Goal: Transaction & Acquisition: Purchase product/service

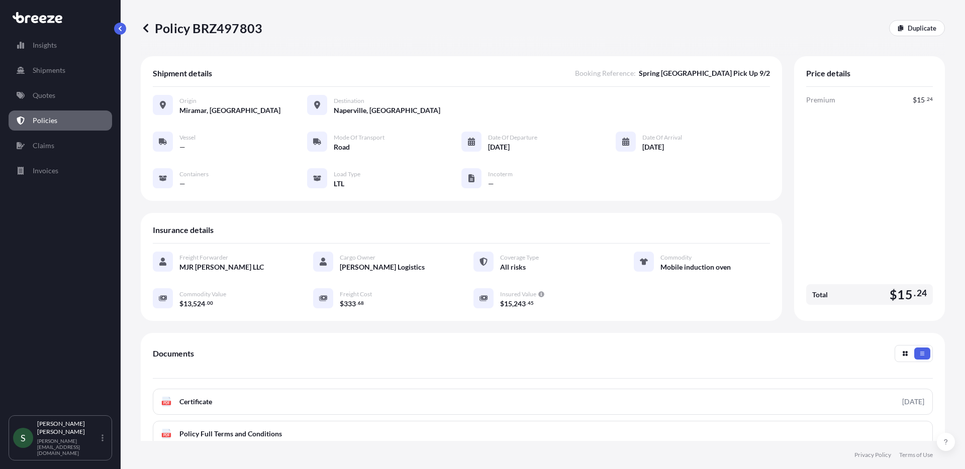
scroll to position [125, 0]
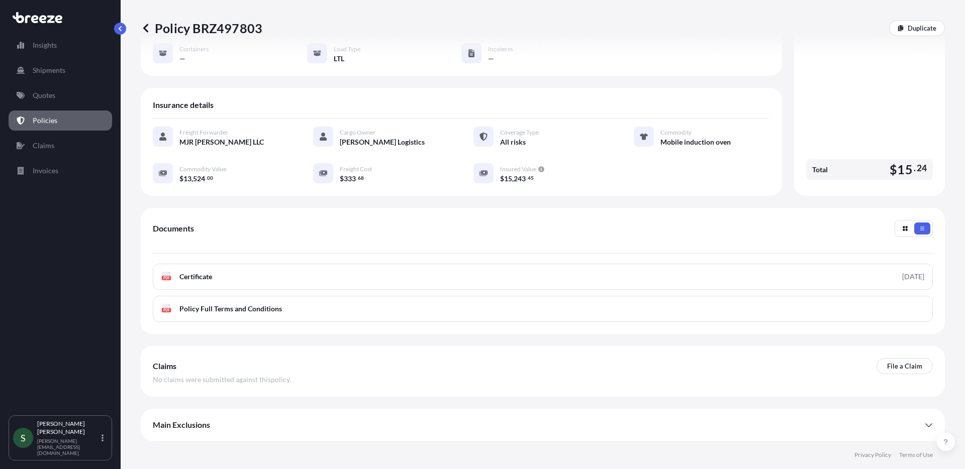
click at [61, 101] on link "Quotes" at bounding box center [60, 95] width 103 height 20
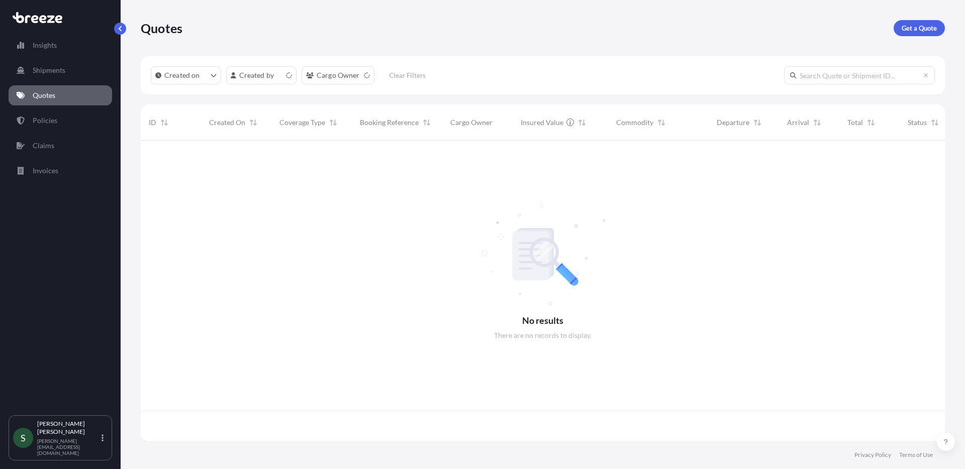
scroll to position [298, 796]
click at [923, 31] on p "Get a Quote" at bounding box center [918, 28] width 35 height 10
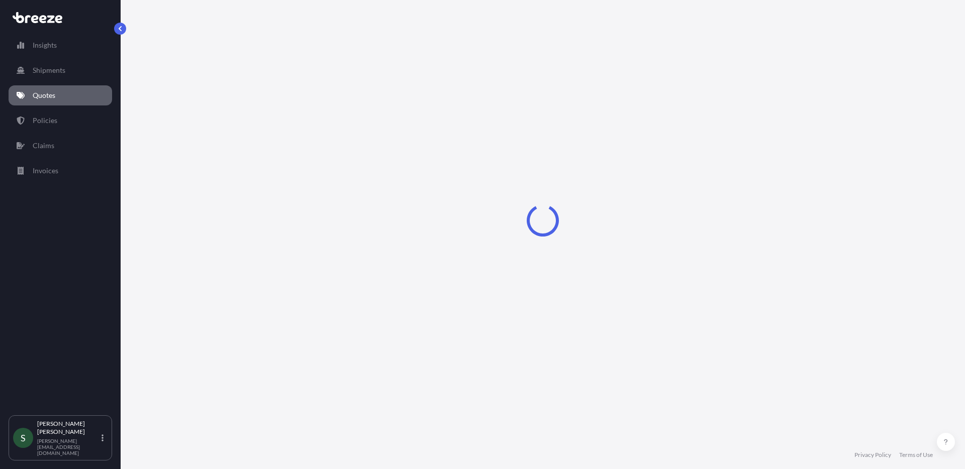
select select "Sea"
select select "1"
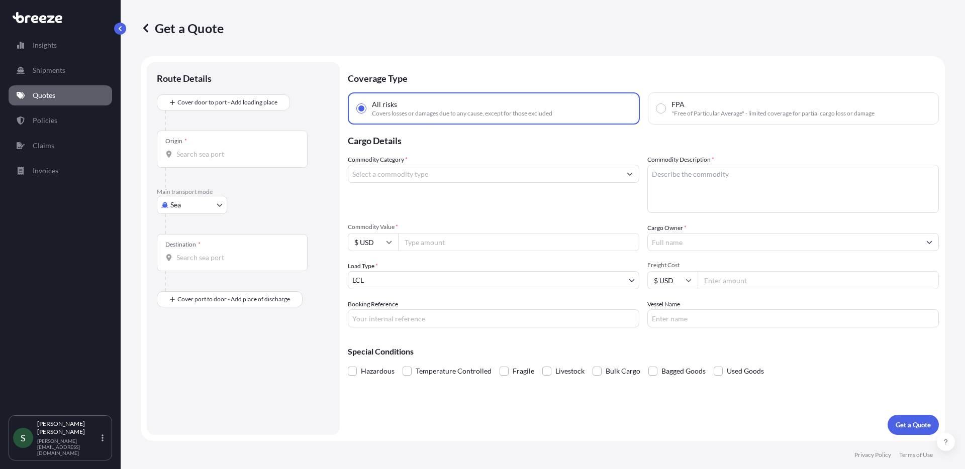
click at [187, 204] on body "Insights Shipments Quotes Policies Claims Invoices S [PERSON_NAME] [PERSON_NAME…" at bounding box center [482, 234] width 965 height 469
click at [196, 270] on div "Road" at bounding box center [192, 267] width 62 height 18
select select "Road"
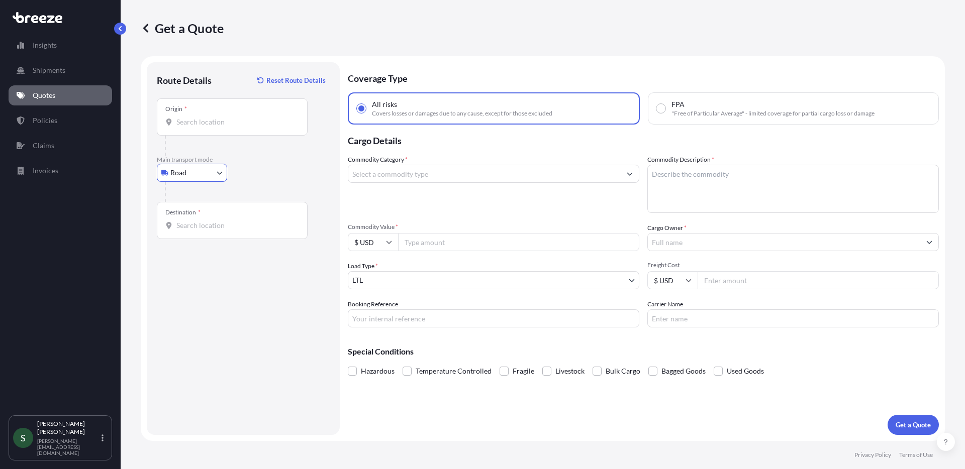
click at [213, 119] on input "Origin *" at bounding box center [235, 122] width 119 height 10
click at [194, 125] on input "Origin * Please select an origin" at bounding box center [235, 122] width 119 height 10
click at [221, 324] on div "Route Details Reset Route Details Place of loading Road Road Rail Origin * Plea…" at bounding box center [243, 248] width 173 height 353
click at [210, 127] on div "Origin *" at bounding box center [232, 116] width 151 height 37
click at [210, 127] on input "Origin * Please select an origin" at bounding box center [235, 122] width 119 height 10
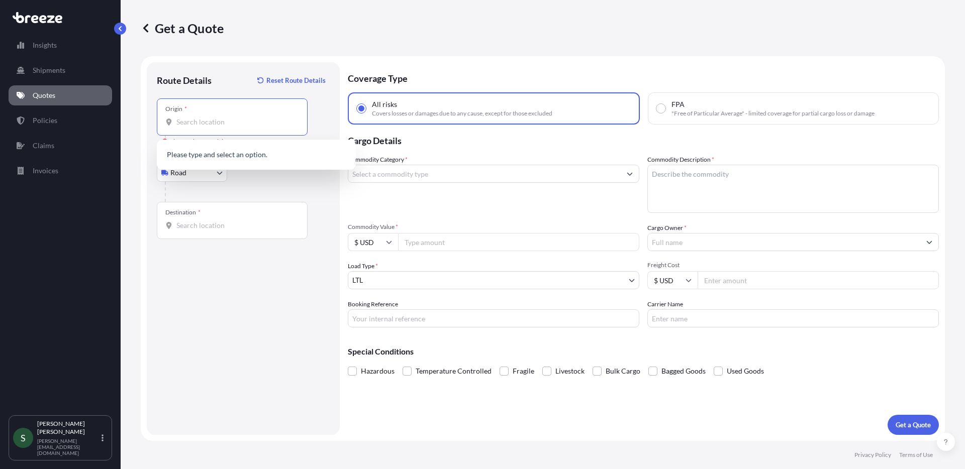
click at [225, 126] on input "Origin * Please select an origin" at bounding box center [235, 122] width 119 height 10
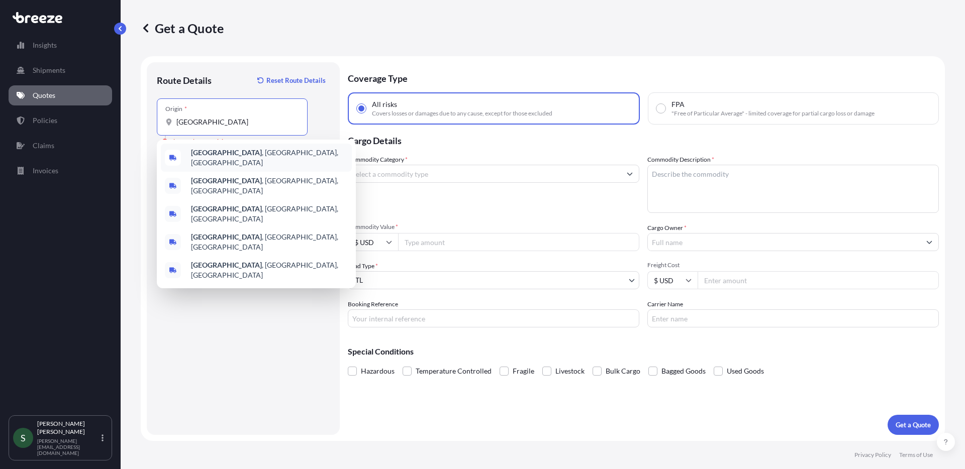
click at [237, 154] on span "[GEOGRAPHIC_DATA] , [GEOGRAPHIC_DATA], [GEOGRAPHIC_DATA]" at bounding box center [269, 158] width 157 height 20
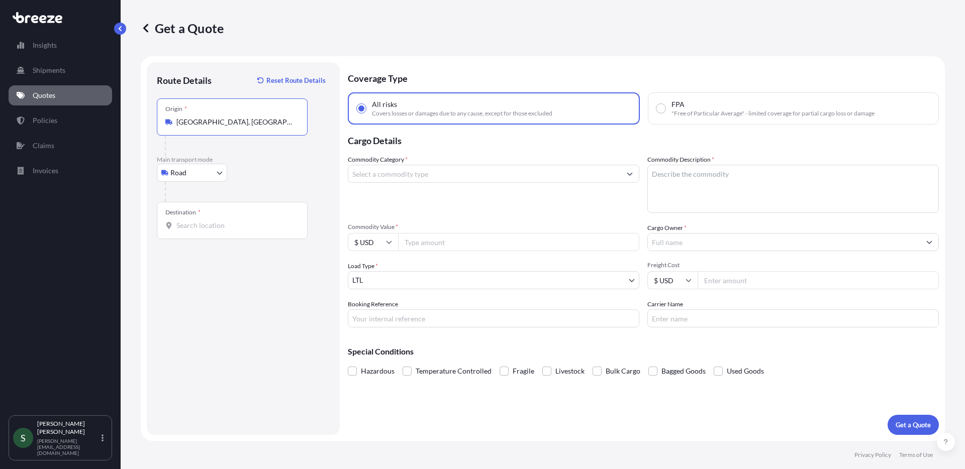
type input "[GEOGRAPHIC_DATA], [GEOGRAPHIC_DATA], [GEOGRAPHIC_DATA]"
click at [214, 234] on div "Destination *" at bounding box center [232, 220] width 151 height 37
click at [214, 231] on input "Destination *" at bounding box center [235, 226] width 119 height 10
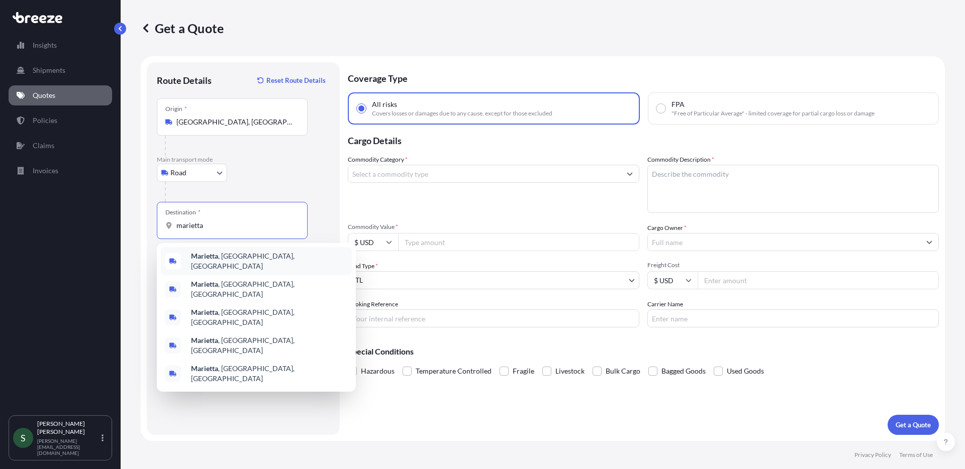
click at [226, 264] on span "Marietta , [GEOGRAPHIC_DATA], [GEOGRAPHIC_DATA]" at bounding box center [269, 261] width 157 height 20
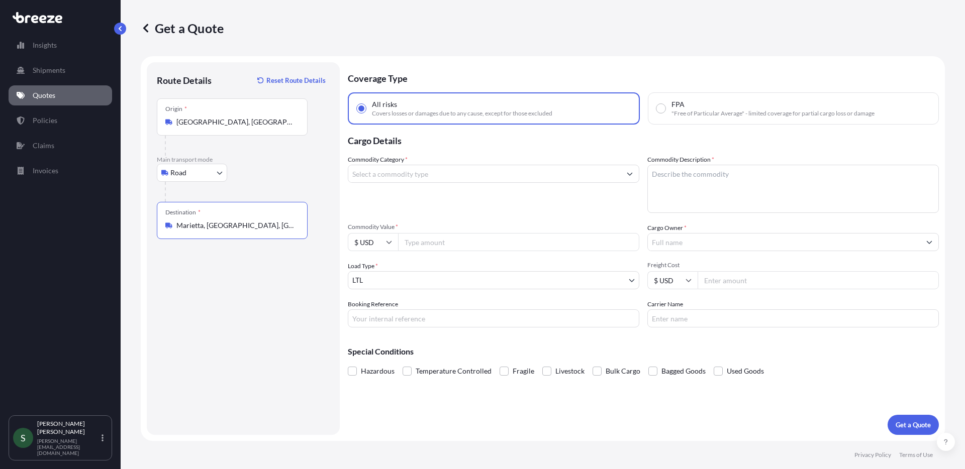
type input "Marietta, [GEOGRAPHIC_DATA], [GEOGRAPHIC_DATA]"
click at [265, 348] on div "Route Details Reset Route Details Place of loading Road Road Rail Origin * [GEO…" at bounding box center [243, 248] width 173 height 353
click at [451, 178] on input "Commodity Category *" at bounding box center [484, 174] width 272 height 18
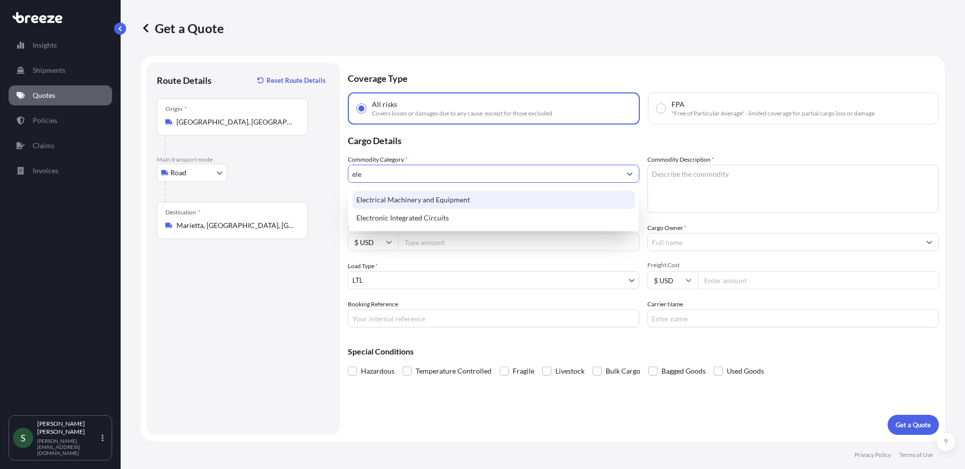
click at [509, 193] on div "Electrical Machinery and Equipment" at bounding box center [493, 200] width 282 height 18
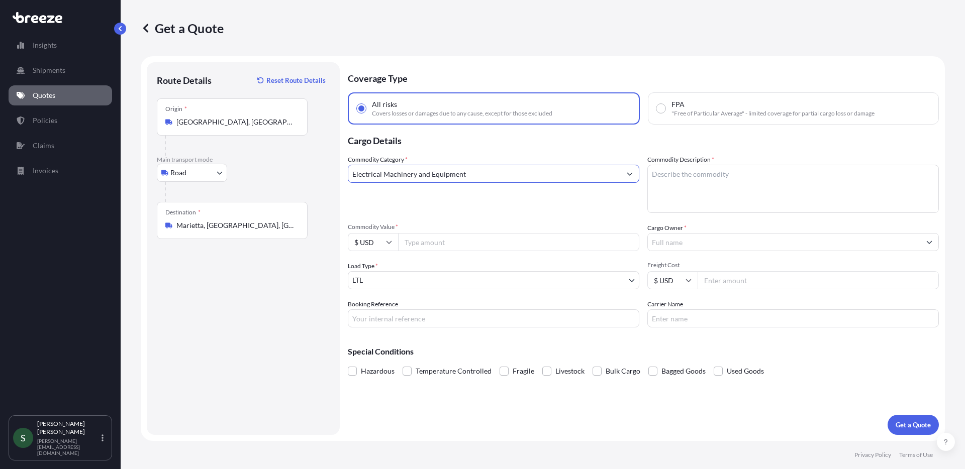
drag, startPoint x: 493, startPoint y: 175, endPoint x: 350, endPoint y: 172, distance: 143.2
click at [350, 172] on input "Electrical Machinery and Equipment" at bounding box center [484, 174] width 272 height 18
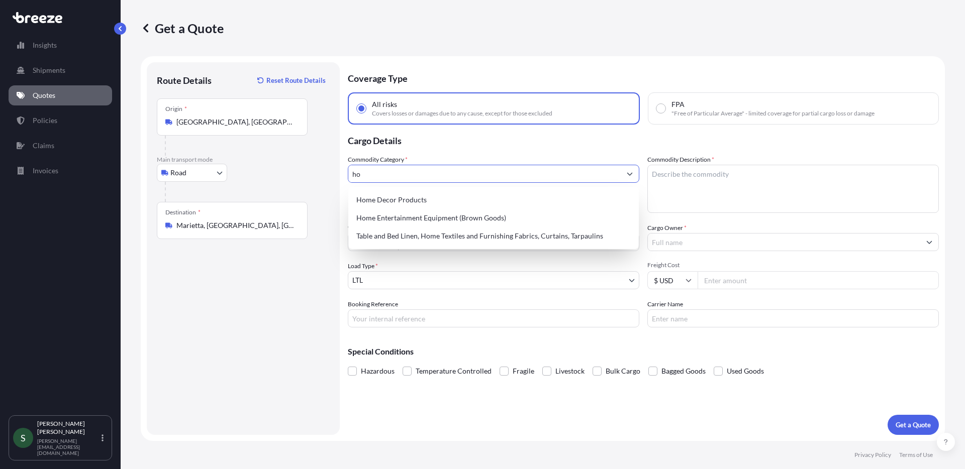
type input "h"
type input "w"
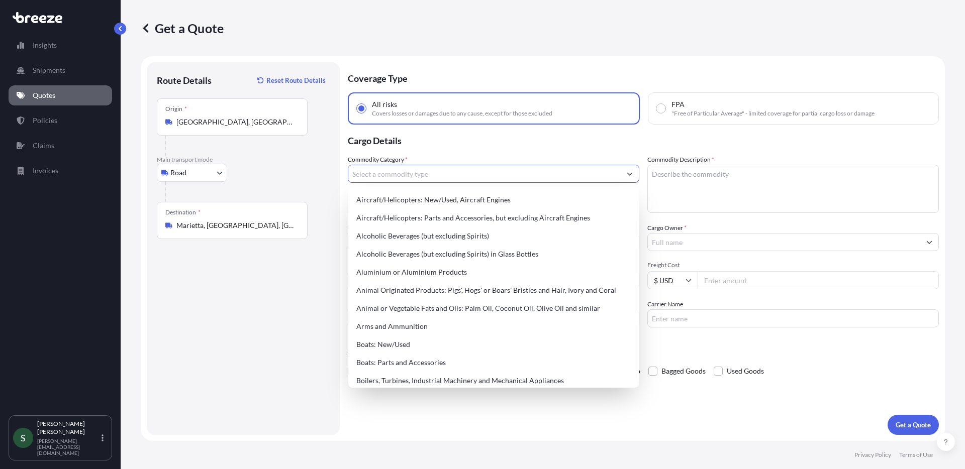
click at [245, 332] on div "Route Details Reset Route Details Place of loading Road Road Rail Origin * [GEO…" at bounding box center [243, 248] width 173 height 353
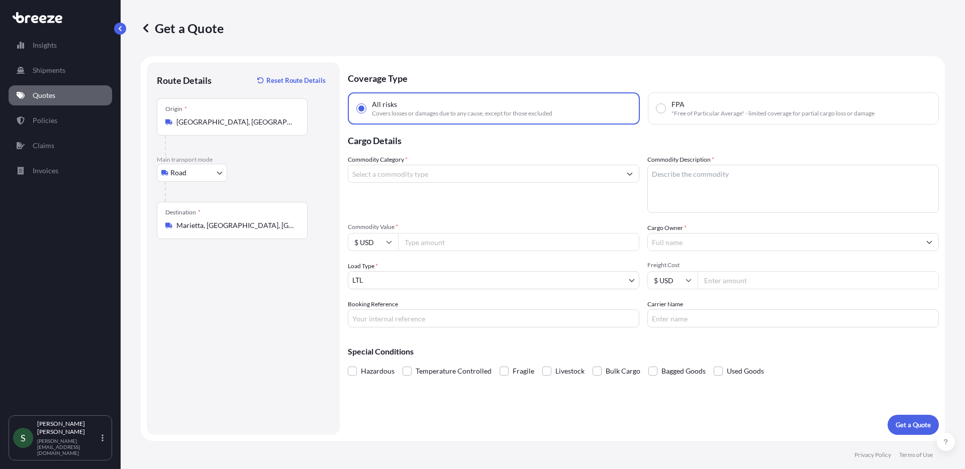
click at [443, 241] on input "Commodity Value *" at bounding box center [518, 242] width 241 height 18
click at [471, 243] on input "Commodity Value *" at bounding box center [518, 242] width 241 height 18
paste input "30799.54"
type input "30799.54"
click at [679, 244] on input "Cargo Owner *" at bounding box center [784, 242] width 272 height 18
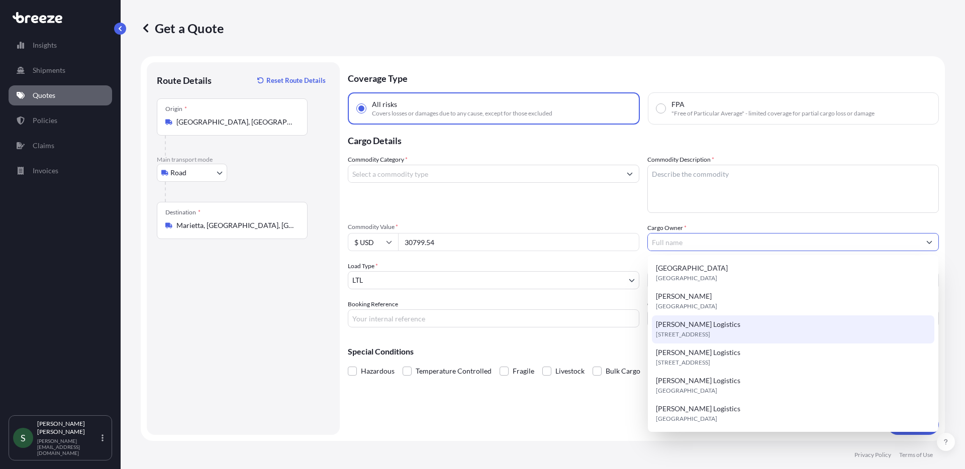
click at [707, 330] on span "[STREET_ADDRESS]" at bounding box center [683, 335] width 54 height 10
type input "[PERSON_NAME] Logistics"
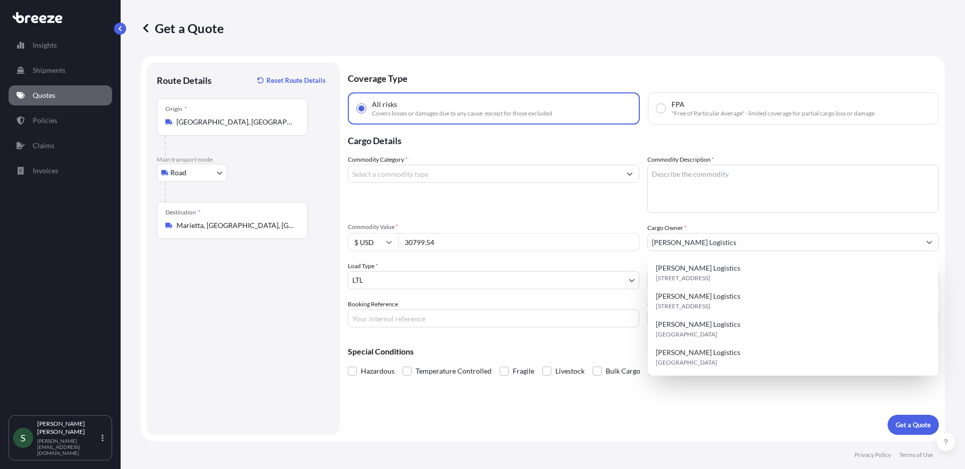
drag, startPoint x: 455, startPoint y: 245, endPoint x: 383, endPoint y: 239, distance: 72.1
click at [383, 239] on div "$ USD 30799.54" at bounding box center [493, 242] width 291 height 18
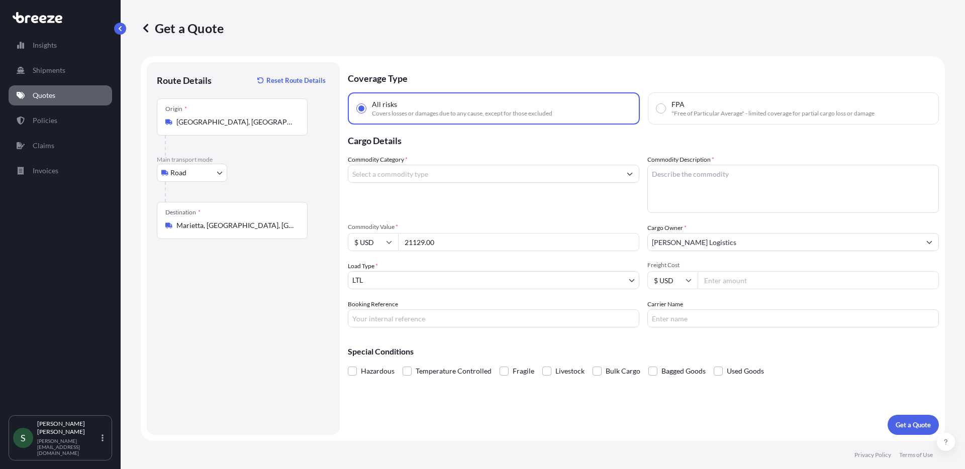
type input "21129.00"
drag, startPoint x: 861, startPoint y: 359, endPoint x: 827, endPoint y: 339, distance: 39.2
click at [850, 368] on div "Special Conditions Hazardous Temperature Controlled Fragile Livestock Bulk Carg…" at bounding box center [643, 357] width 591 height 43
click at [760, 273] on input "Freight Cost" at bounding box center [817, 280] width 241 height 18
click at [727, 283] on input "Freight Cost" at bounding box center [817, 280] width 241 height 18
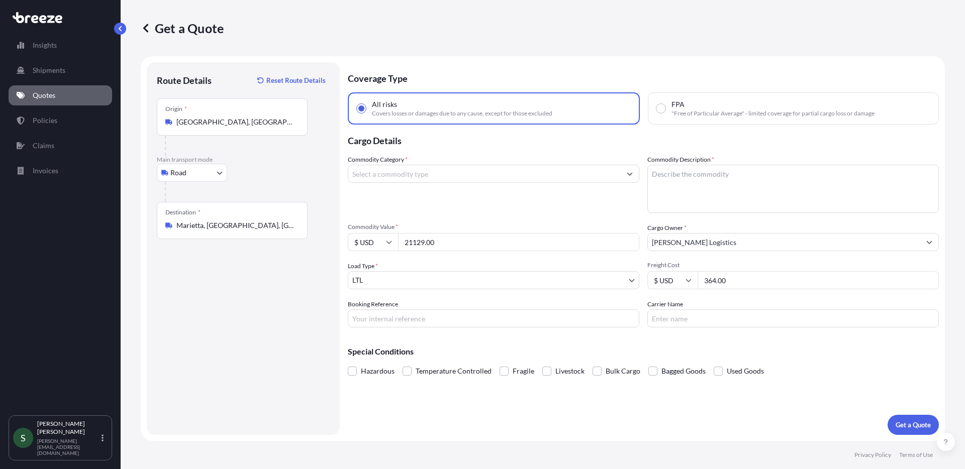
type input "364.00"
click at [679, 311] on input "Carrier Name" at bounding box center [792, 318] width 291 height 18
type input "[PERSON_NAME]"
click at [446, 325] on input "Booking Reference" at bounding box center [493, 318] width 291 height 18
paste input "16412038"
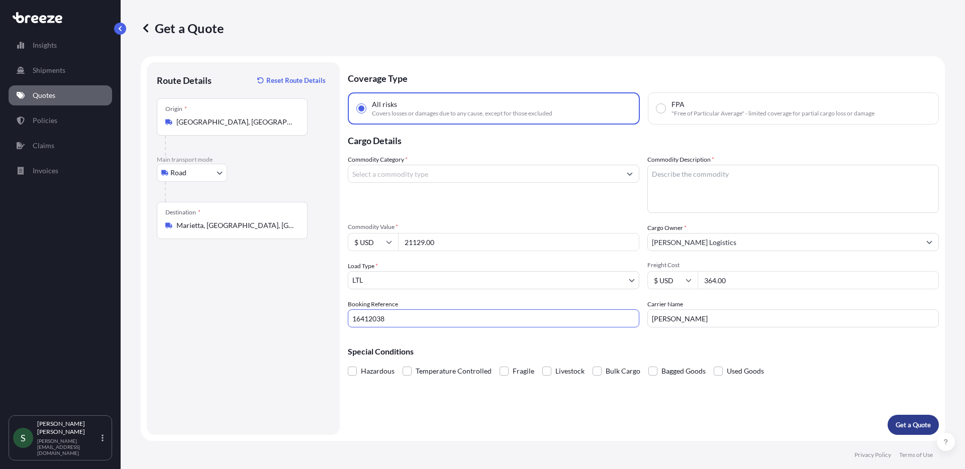
type input "16412038"
click at [908, 422] on p "Get a Quote" at bounding box center [912, 425] width 35 height 10
click at [403, 174] on input "Commodity Category *" at bounding box center [484, 174] width 272 height 18
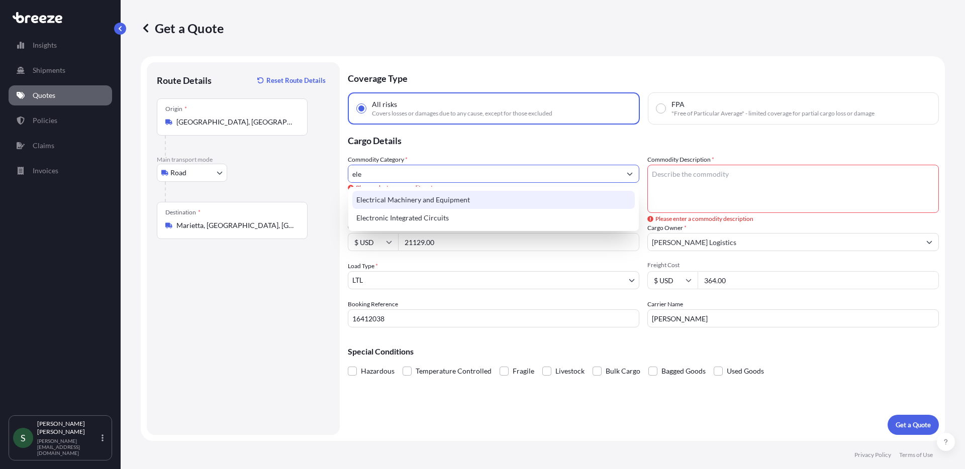
click at [440, 196] on div "Electrical Machinery and Equipment" at bounding box center [493, 200] width 282 height 18
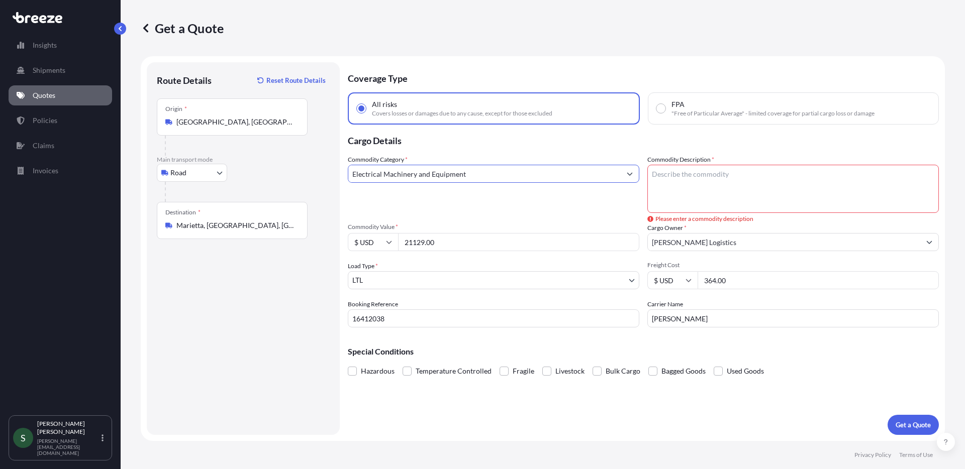
type input "Electrical Machinery and Equipment"
click at [693, 178] on textarea "Commodity Description *" at bounding box center [792, 189] width 291 height 48
paste textarea "16412038"
type textarea "16412038"
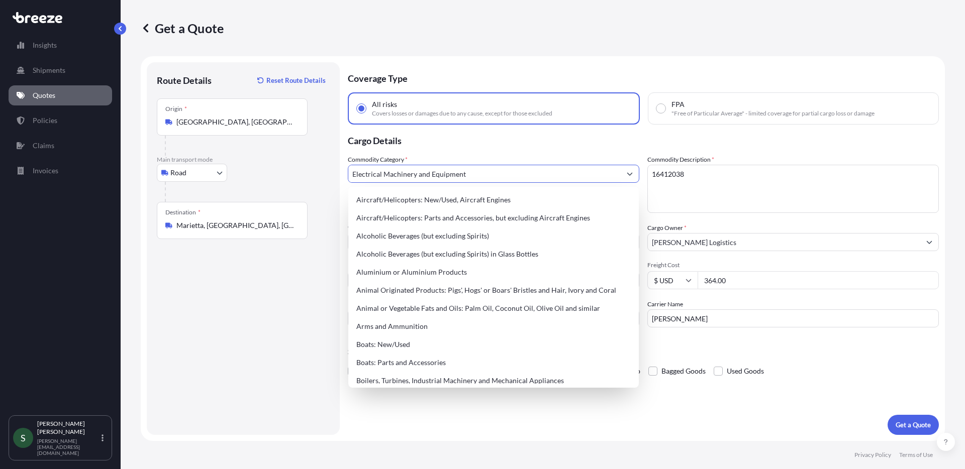
click at [525, 175] on input "Electrical Machinery and Equipment" at bounding box center [484, 174] width 272 height 18
drag, startPoint x: 487, startPoint y: 174, endPoint x: 333, endPoint y: 160, distance: 154.4
click at [333, 160] on form "Route Details Reset Route Details Place of loading Road Road Rail Origin * [GEO…" at bounding box center [543, 248] width 804 height 385
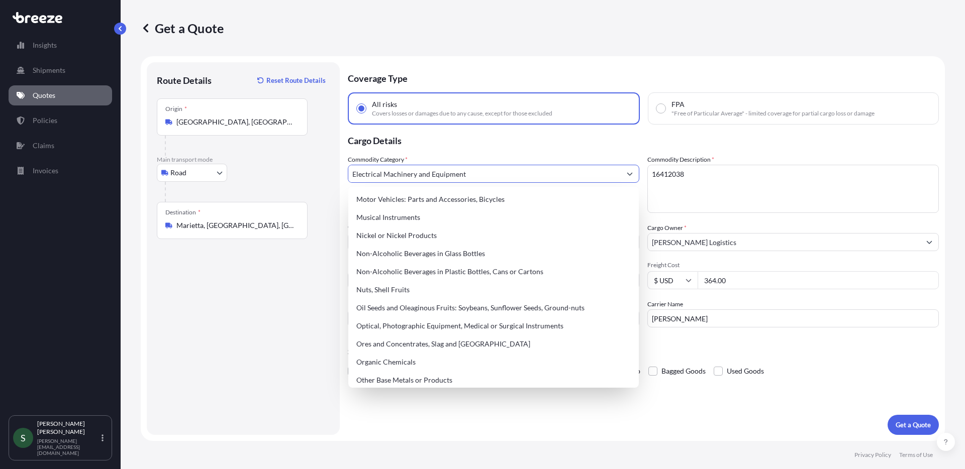
scroll to position [1399, 0]
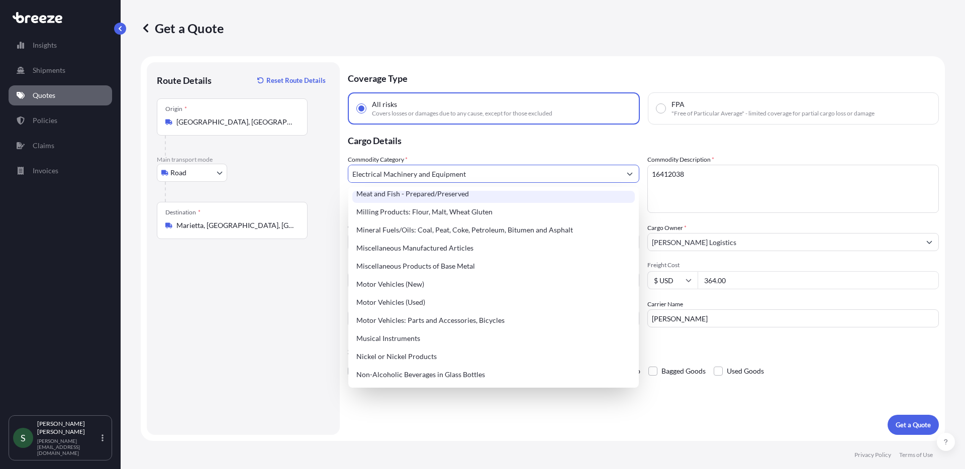
click at [533, 143] on p "Cargo Details" at bounding box center [643, 140] width 591 height 30
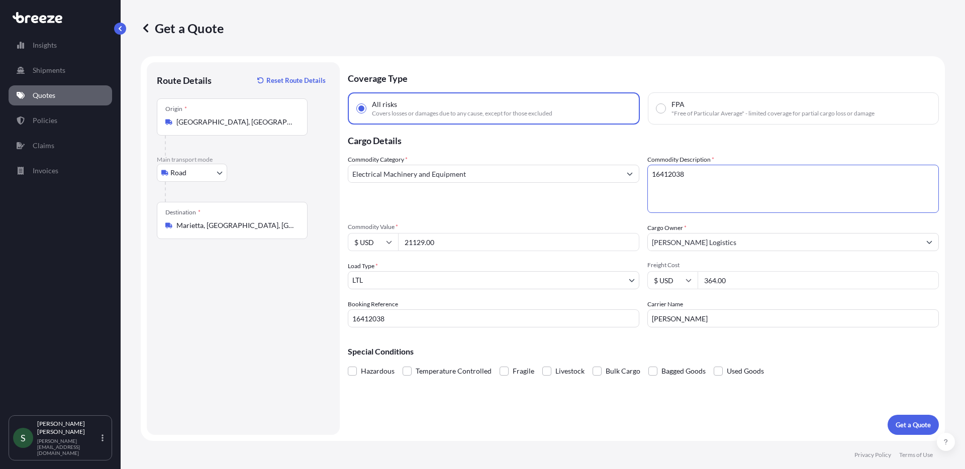
drag, startPoint x: 701, startPoint y: 173, endPoint x: 595, endPoint y: 173, distance: 106.5
click at [595, 173] on div "Commodity Category * Electrical Machinery and Equipment Commodity Description *…" at bounding box center [643, 241] width 591 height 173
click at [661, 178] on textarea "Drink Dispensers" at bounding box center [792, 189] width 291 height 48
type textarea "Beverage Dispensers"
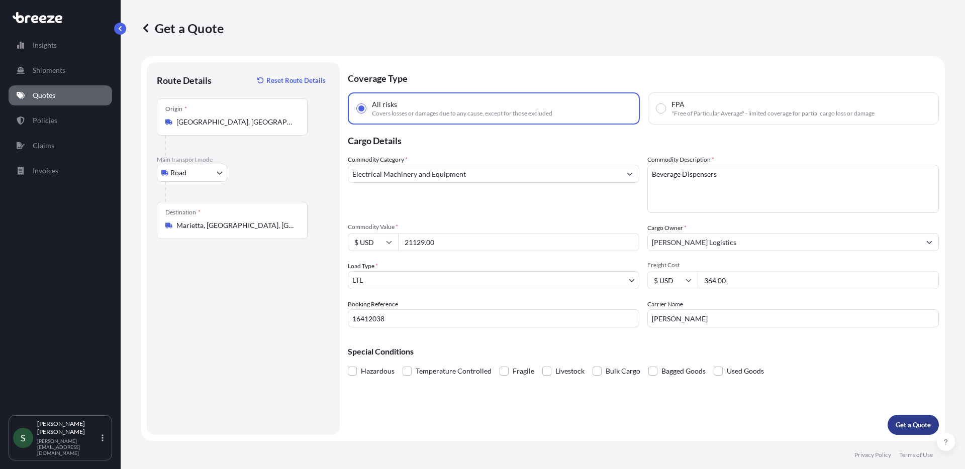
click at [899, 420] on p "Get a Quote" at bounding box center [912, 425] width 35 height 10
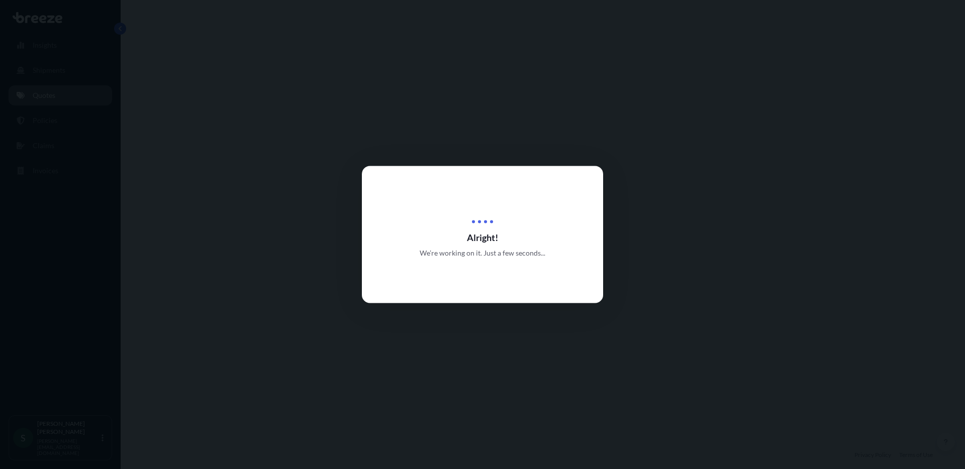
select select "Road"
select select "1"
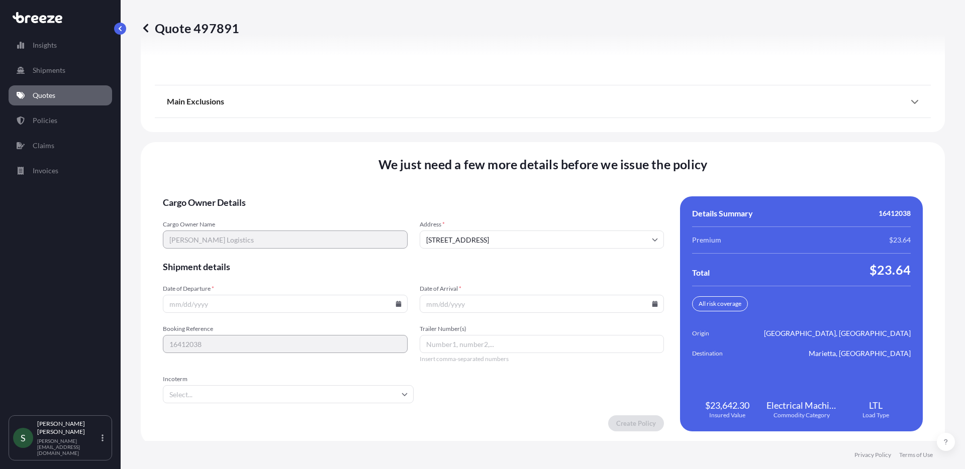
scroll to position [1285, 0]
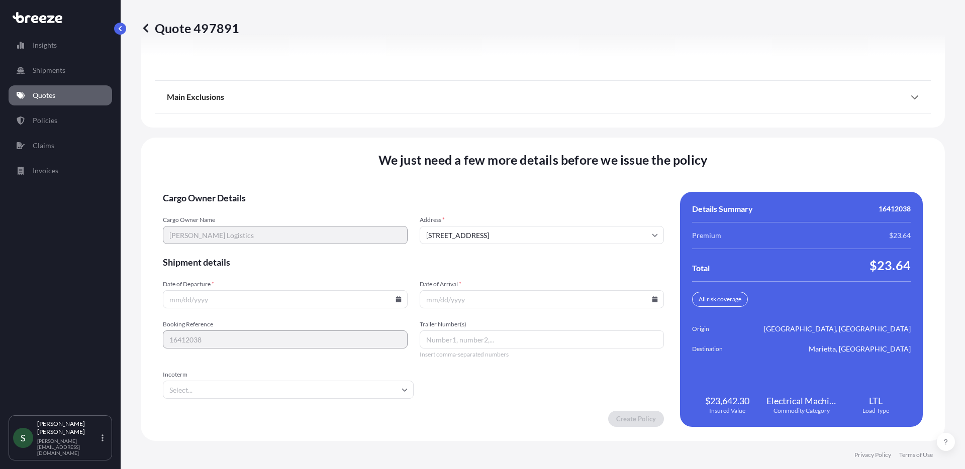
click at [395, 299] on icon at bounding box center [398, 299] width 6 height 6
click at [307, 251] on button "29" at bounding box center [307, 248] width 16 height 16
type input "[DATE]"
click at [654, 301] on input "Date of Arrival *" at bounding box center [542, 299] width 245 height 18
click at [652, 299] on icon at bounding box center [655, 299] width 6 height 6
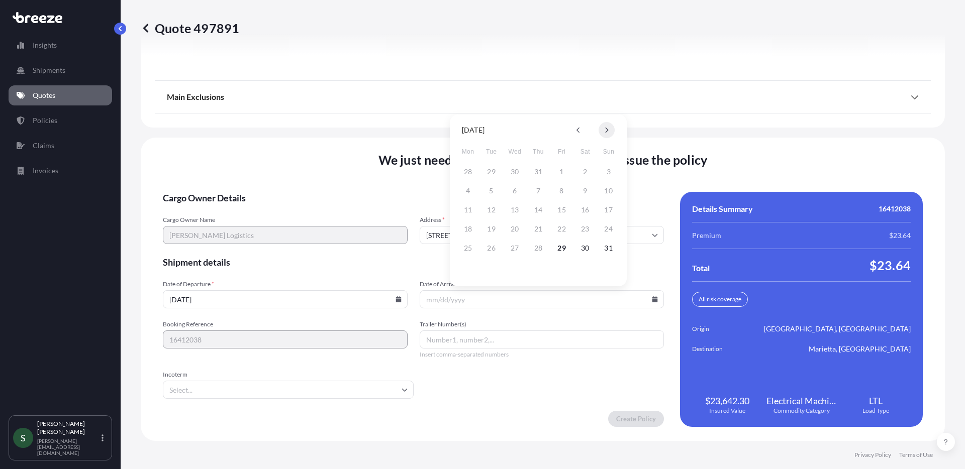
click at [606, 128] on icon at bounding box center [606, 131] width 3 height 6
click at [485, 171] on button "2" at bounding box center [491, 172] width 16 height 16
type input "[DATE]"
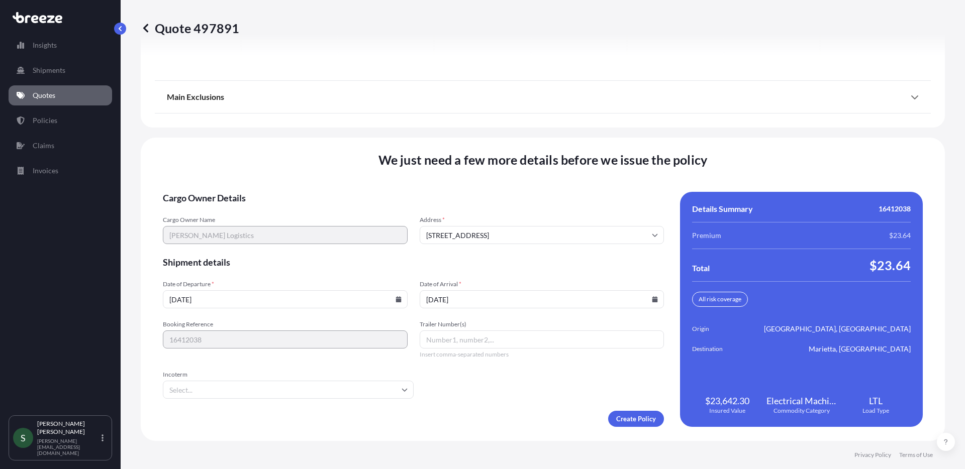
drag, startPoint x: 499, startPoint y: 408, endPoint x: 495, endPoint y: 414, distance: 6.8
click at [498, 412] on form "Cargo Owner Details Cargo Owner Name [PERSON_NAME] Logistics Address * [STREET_…" at bounding box center [413, 309] width 501 height 235
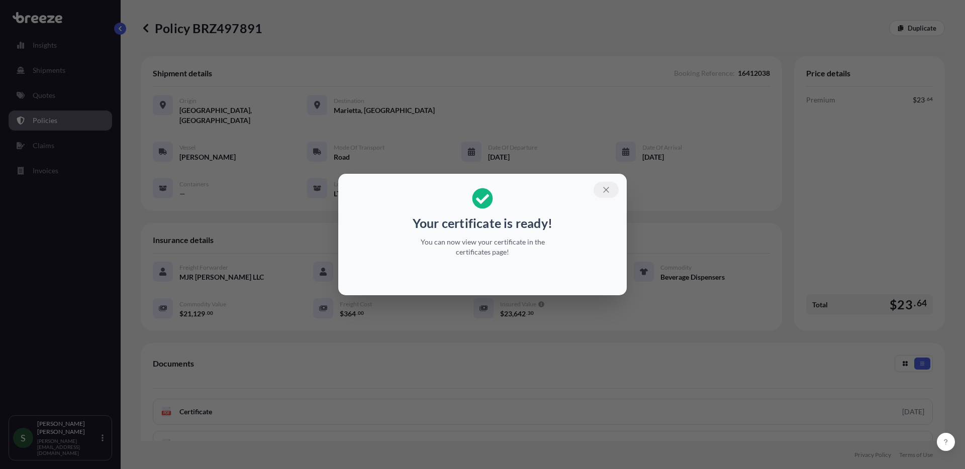
click at [606, 189] on icon "button" at bounding box center [605, 189] width 9 height 9
